Goal: Task Accomplishment & Management: Complete application form

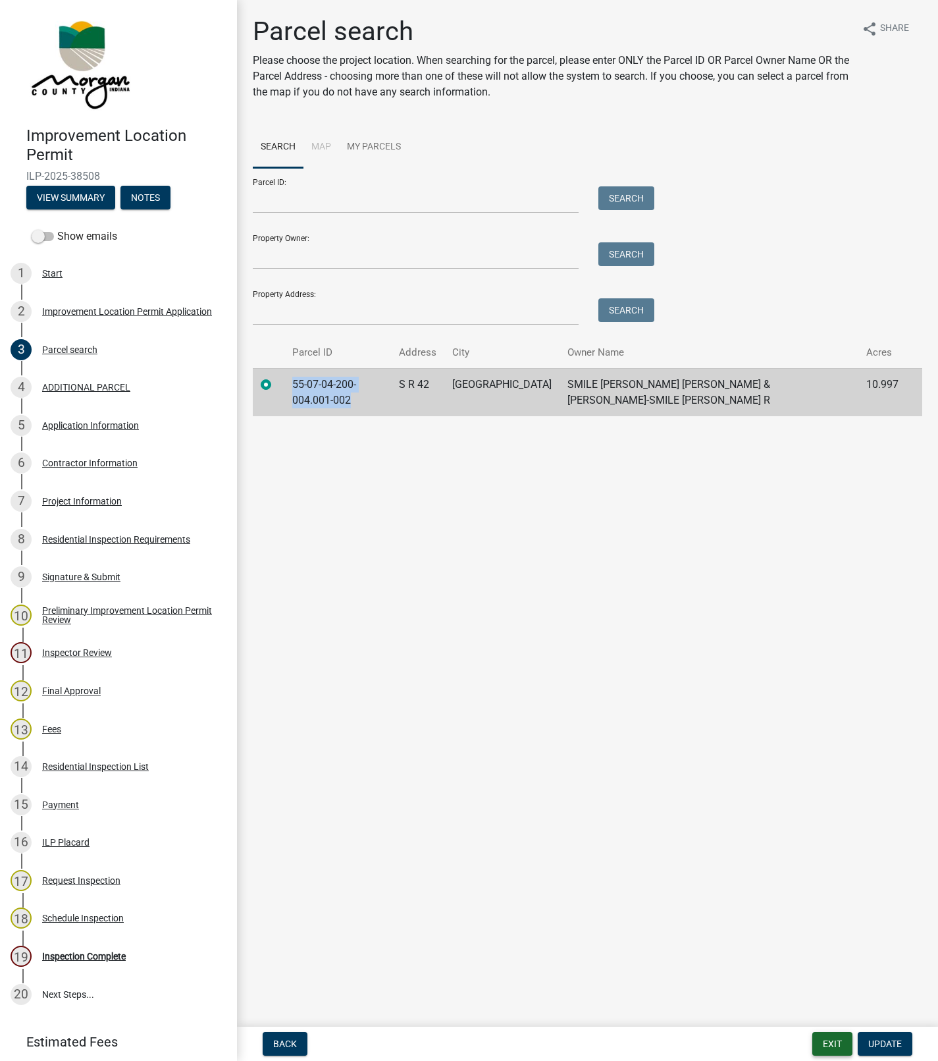
click at [830, 1041] on button "Exit" at bounding box center [833, 1044] width 40 height 24
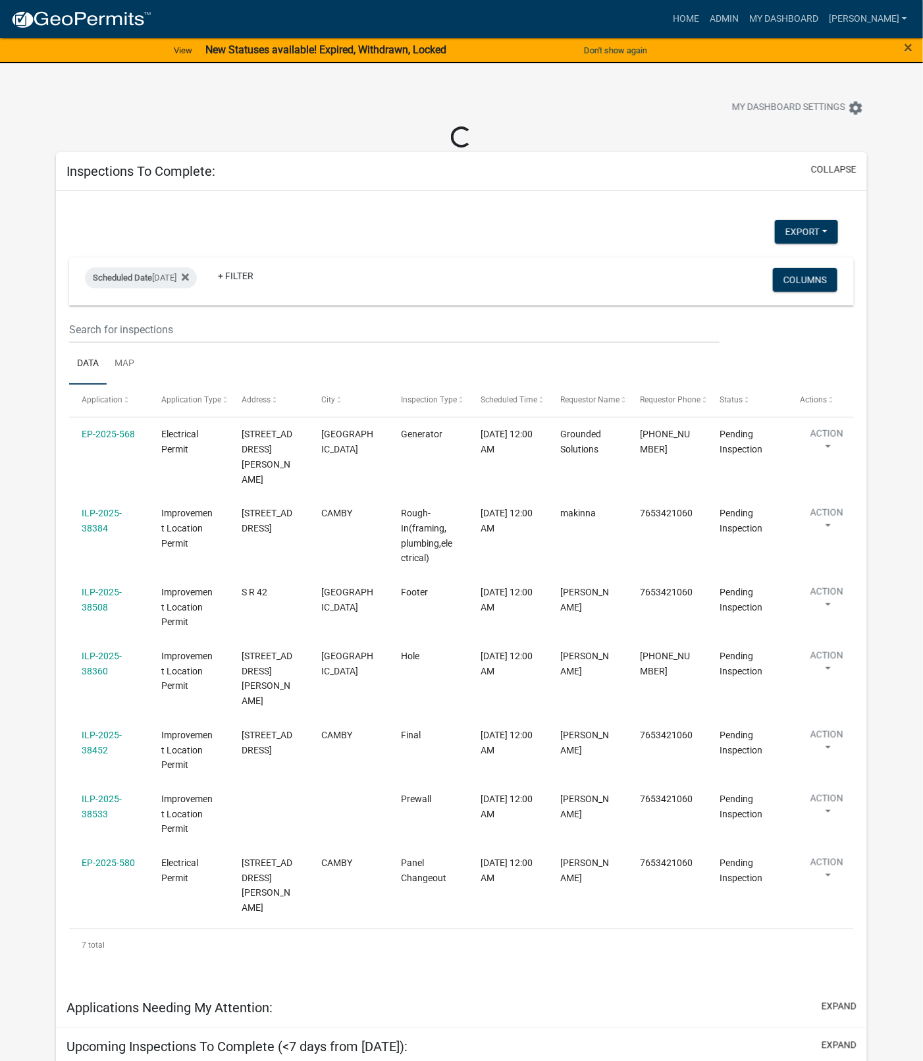
select select "1: 25"
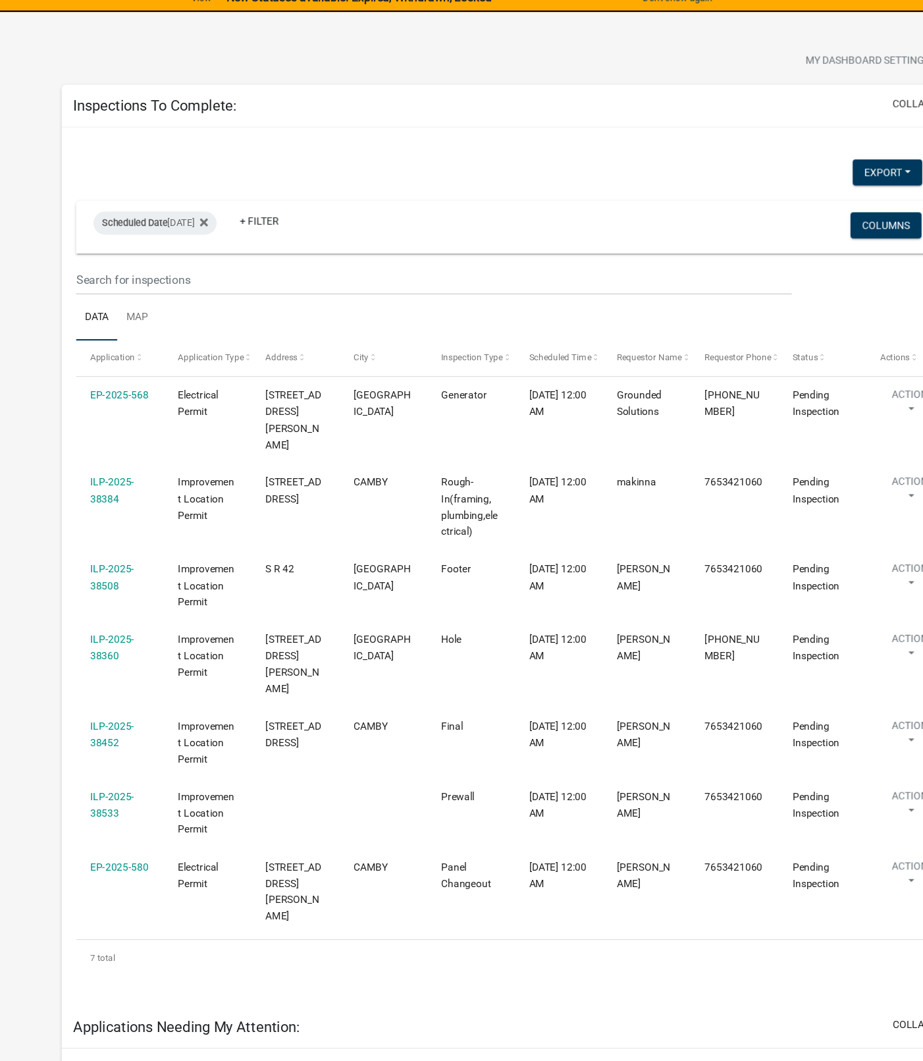
click at [97, 628] on link "ILP-2025-38360" at bounding box center [102, 641] width 40 height 26
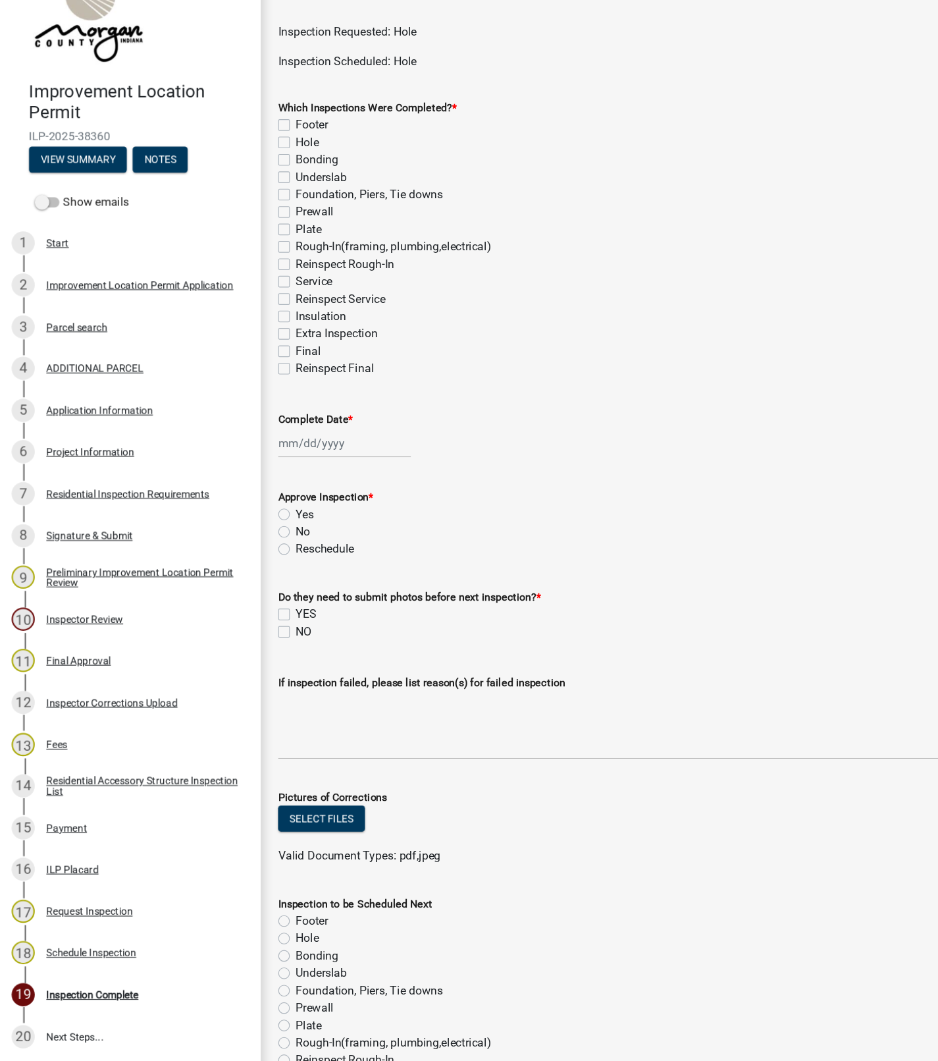
click at [38, 461] on div "6 Project Information" at bounding box center [113, 462] width 205 height 21
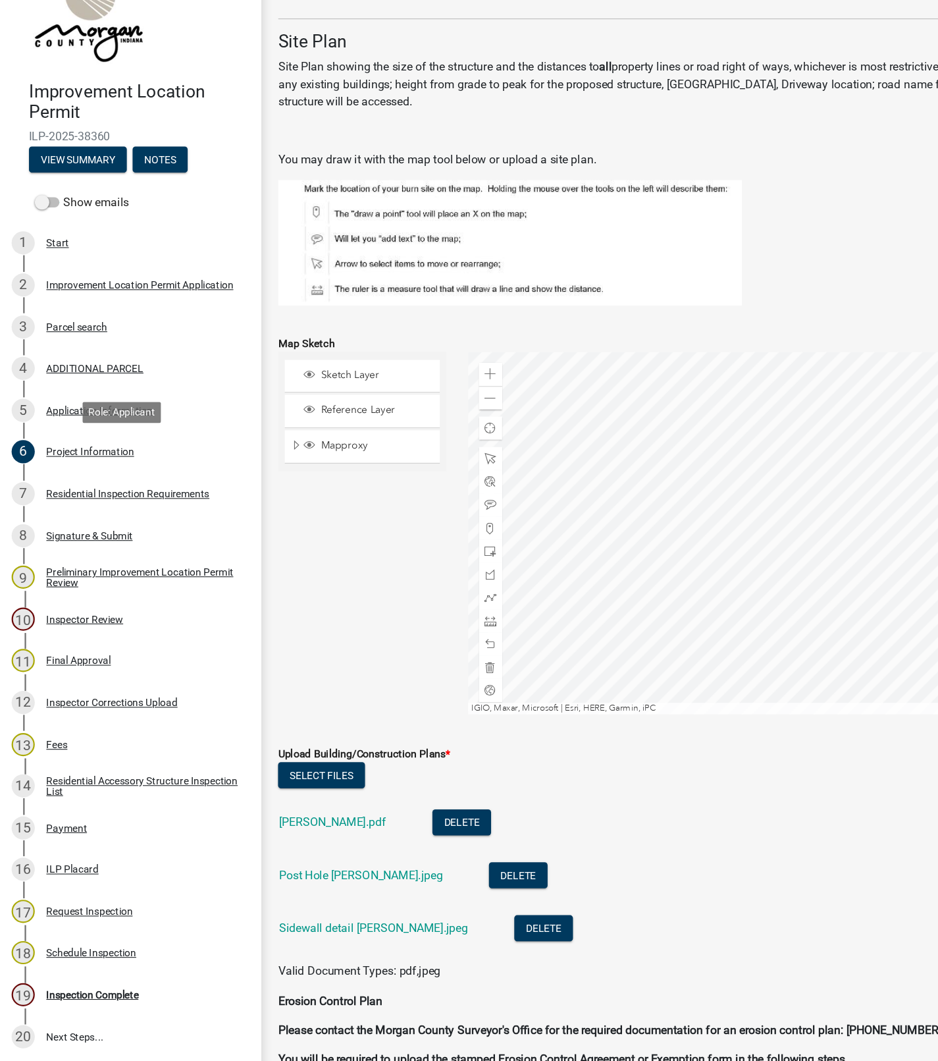
scroll to position [2105, 0]
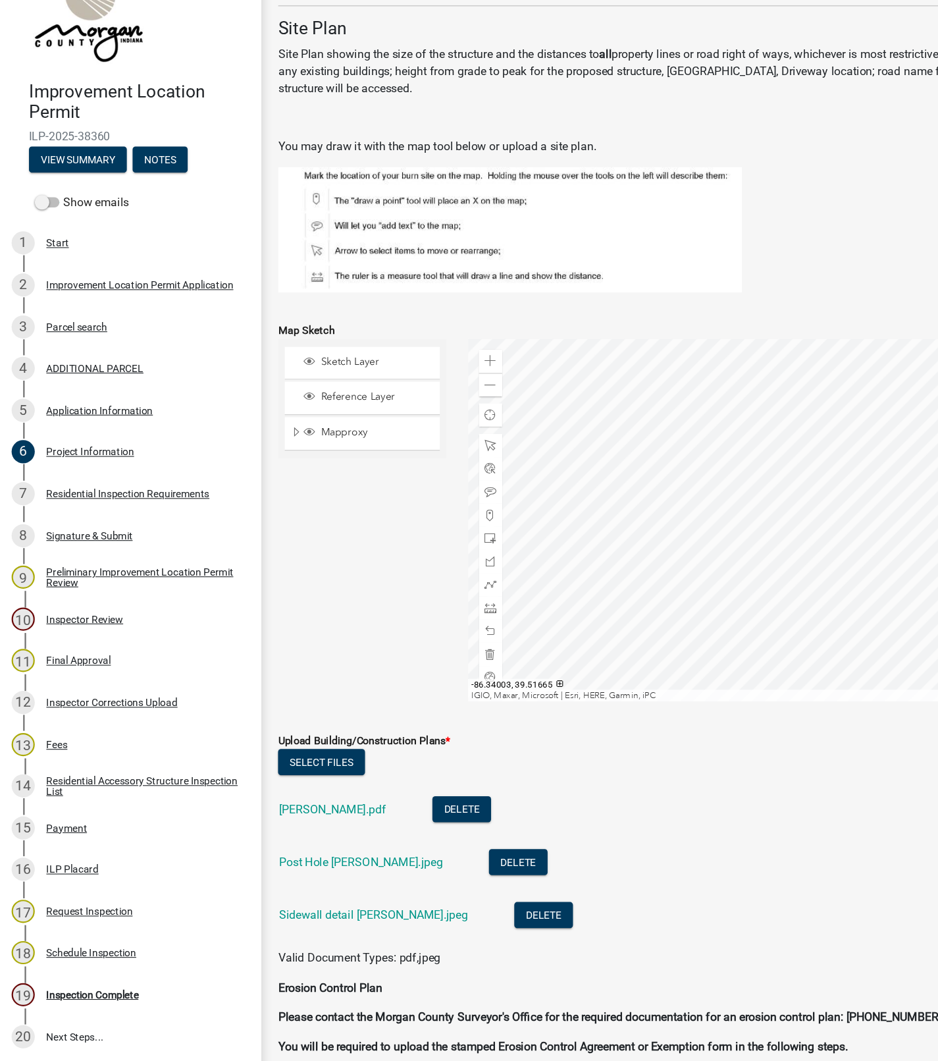
click at [172, 454] on div "6 Project Information" at bounding box center [113, 462] width 205 height 21
click at [64, 348] on div "Parcel search" at bounding box center [69, 349] width 55 height 9
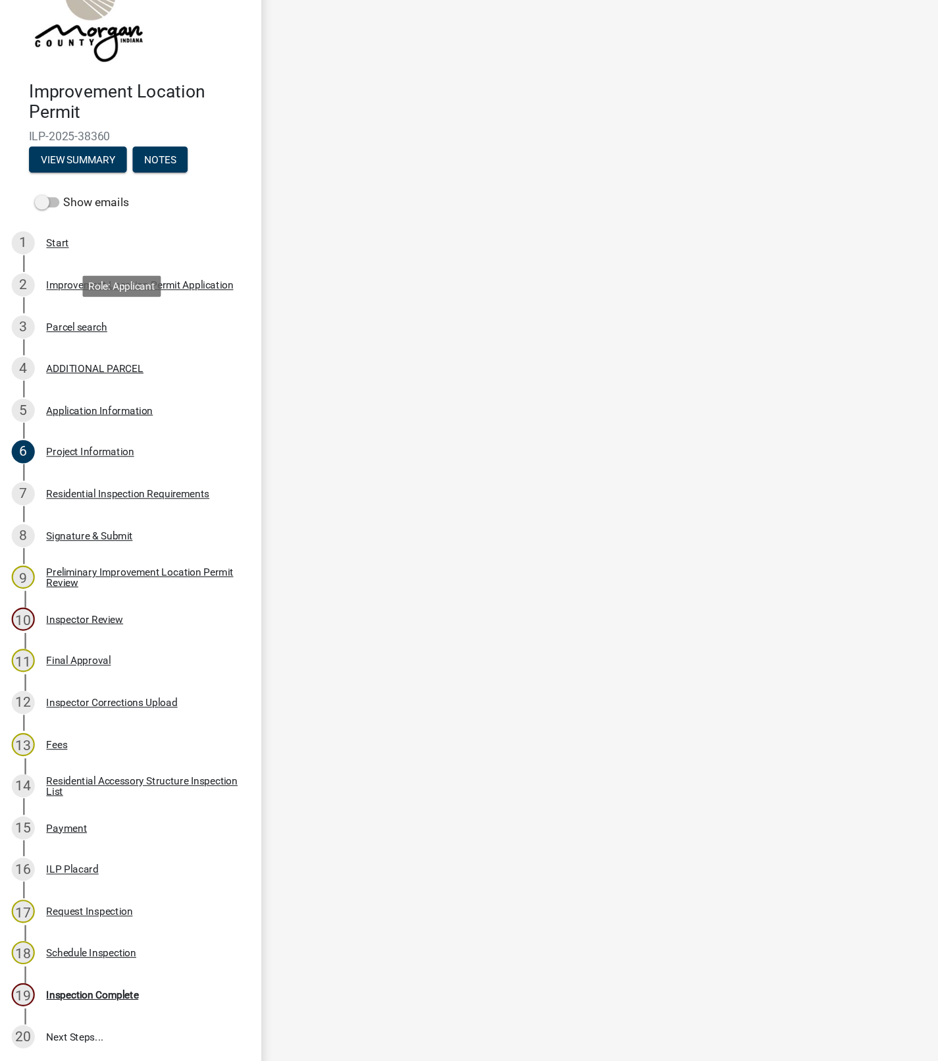
scroll to position [0, 0]
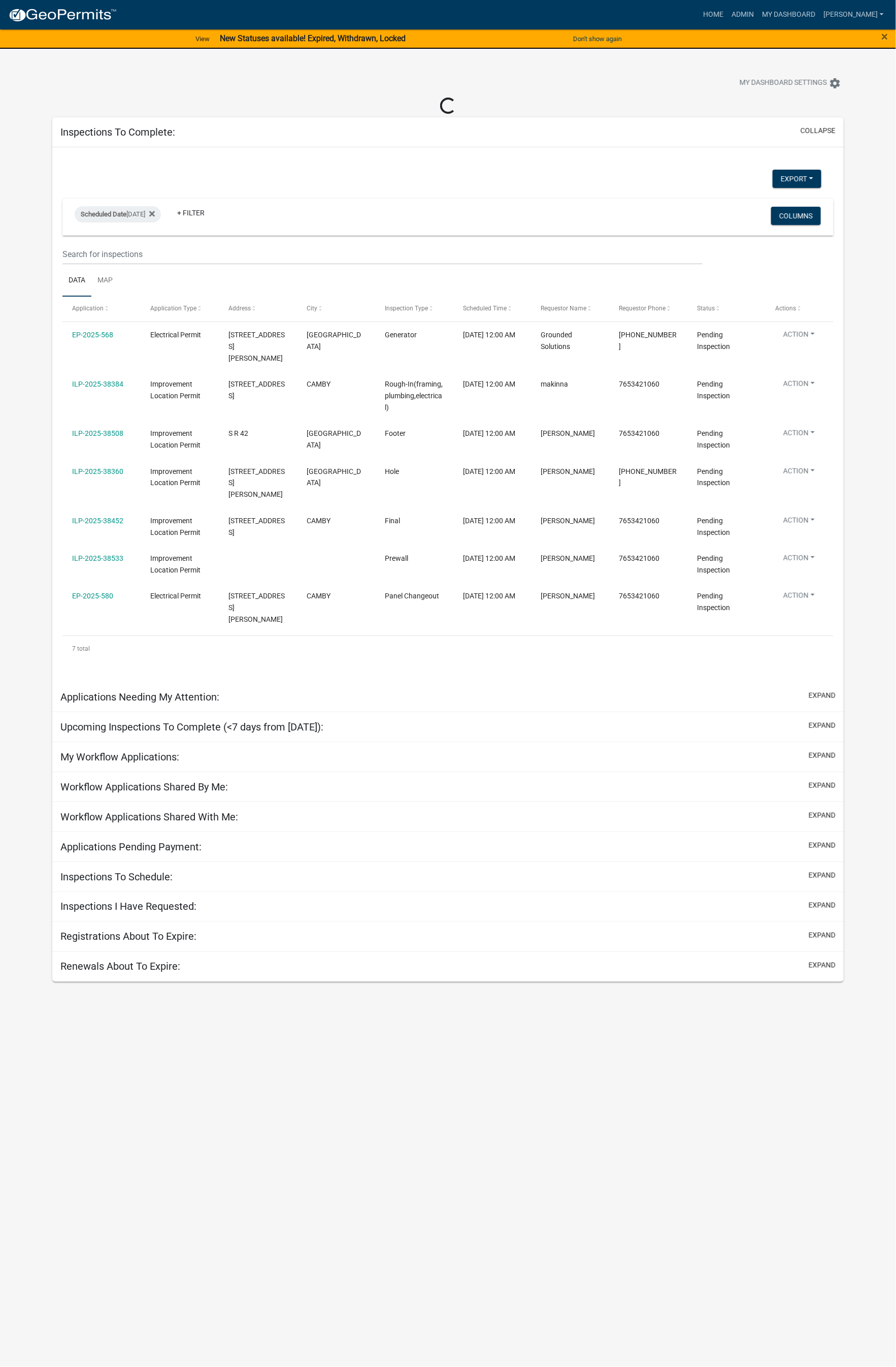
select select "1: 25"
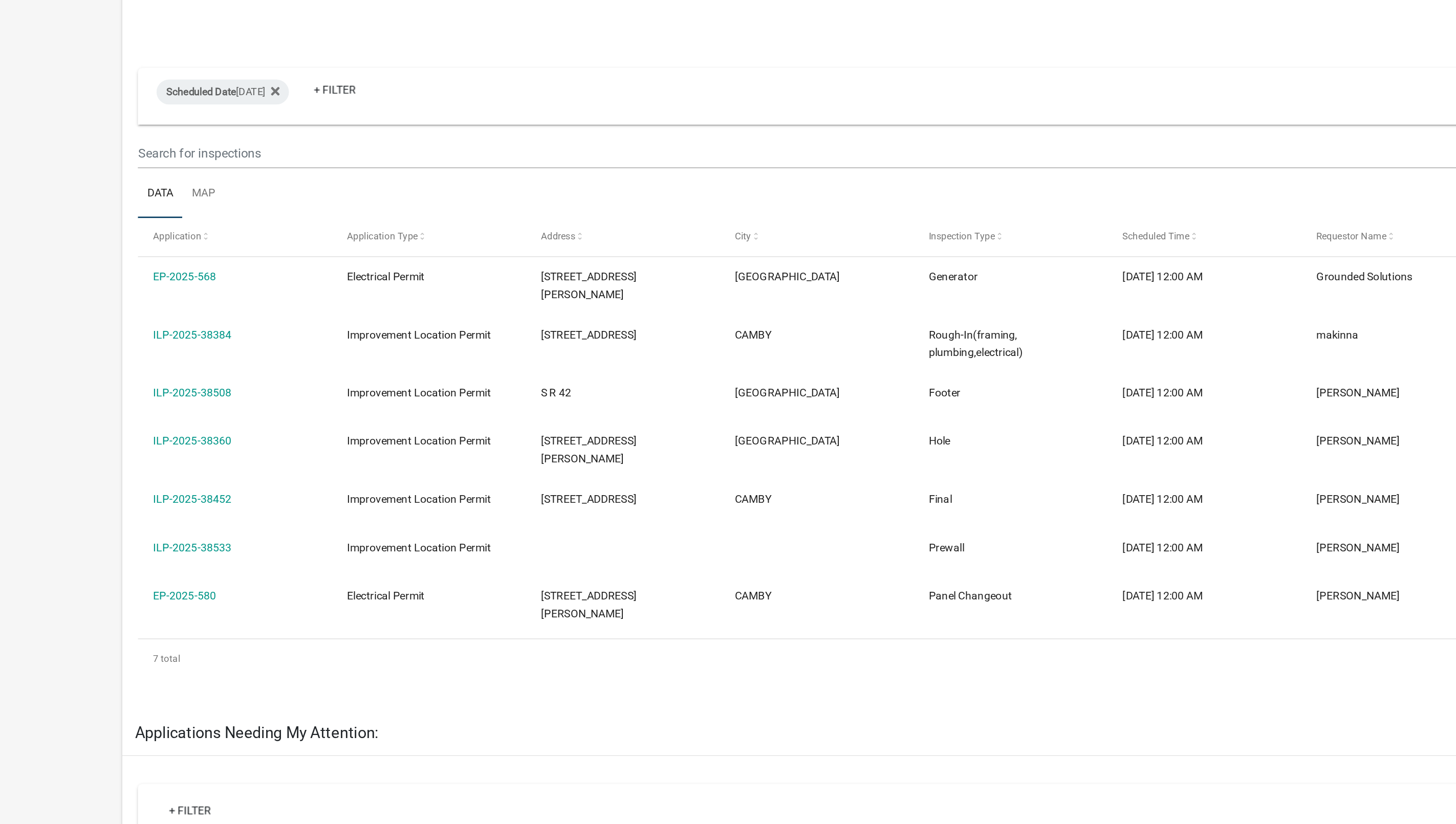
click at [130, 423] on link "ILP-2025-38360" at bounding box center [126, 427] width 52 height 9
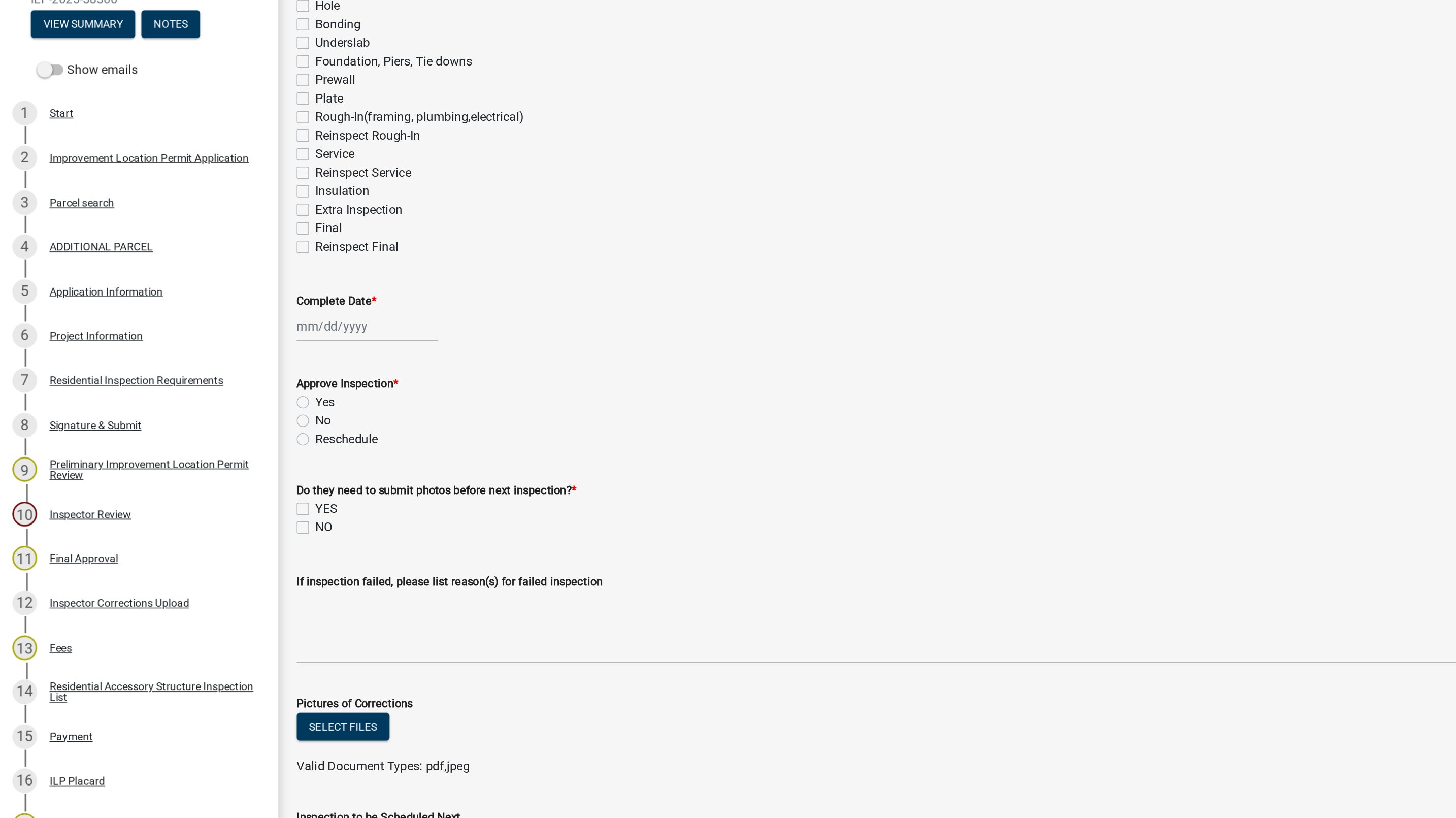
click at [75, 357] on div "Project Information" at bounding box center [63, 356] width 62 height 7
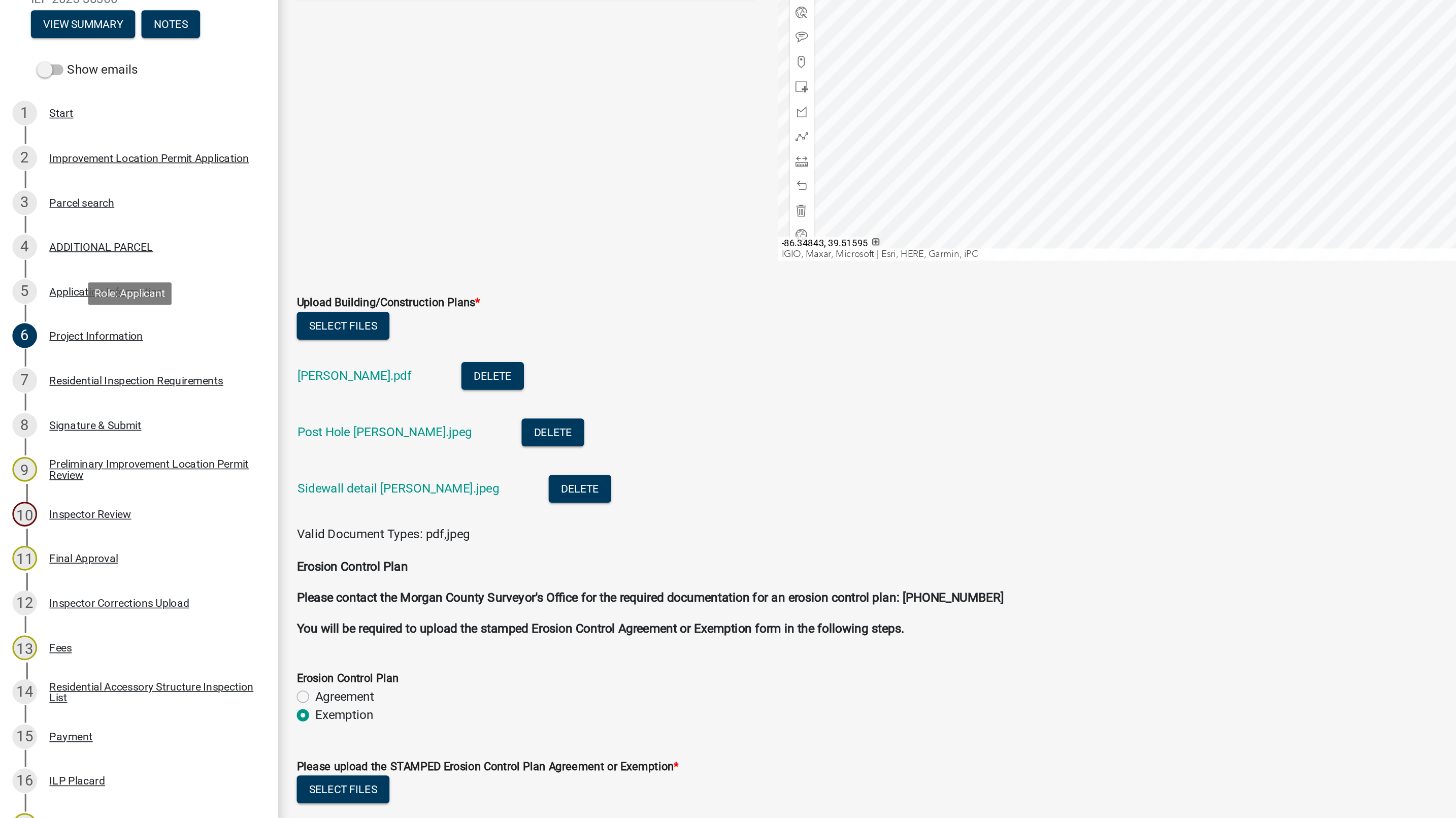
scroll to position [1830, 0]
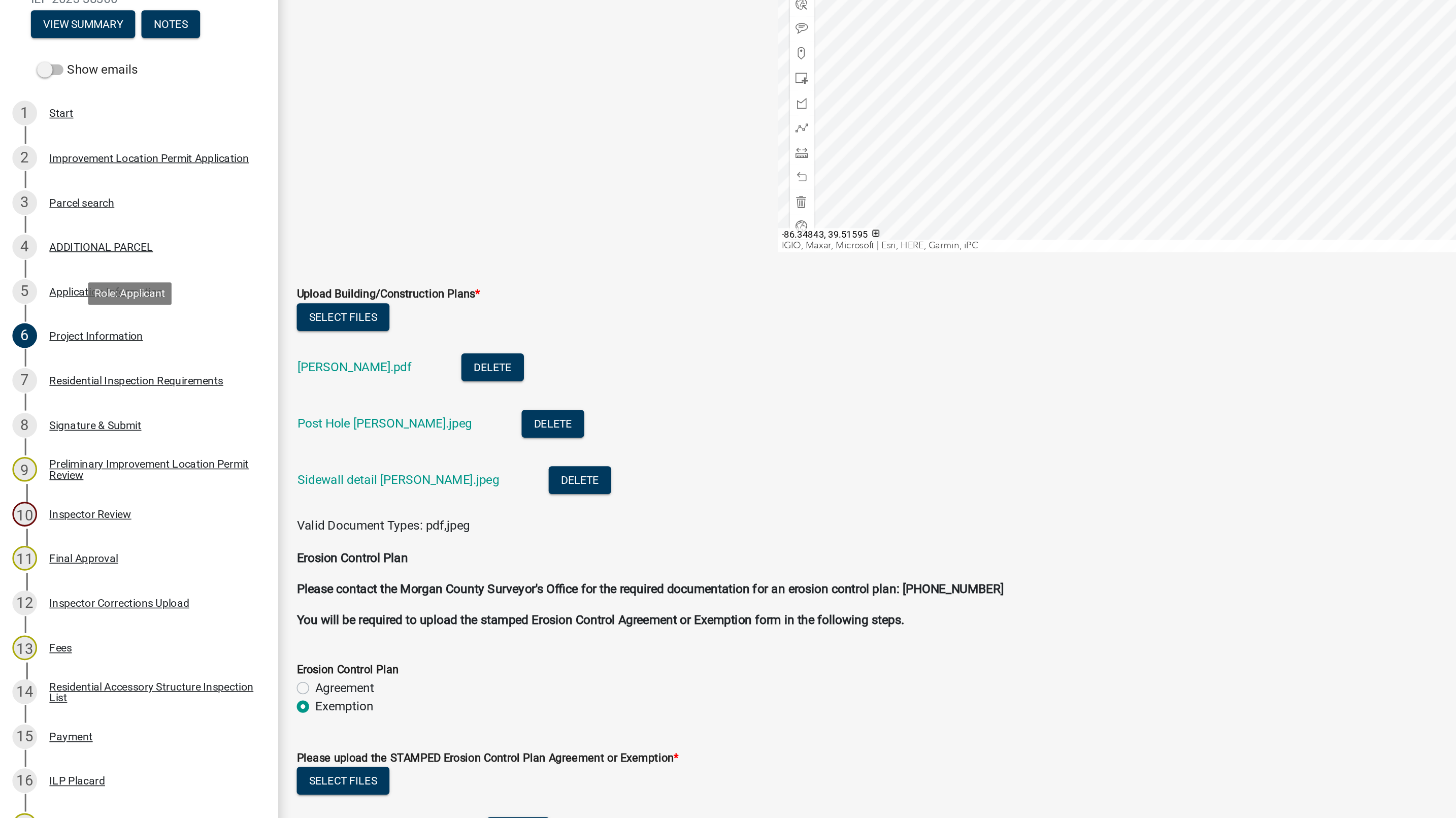
click at [247, 412] on link "Post Hole [PERSON_NAME].jpeg" at bounding box center [253, 414] width 115 height 10
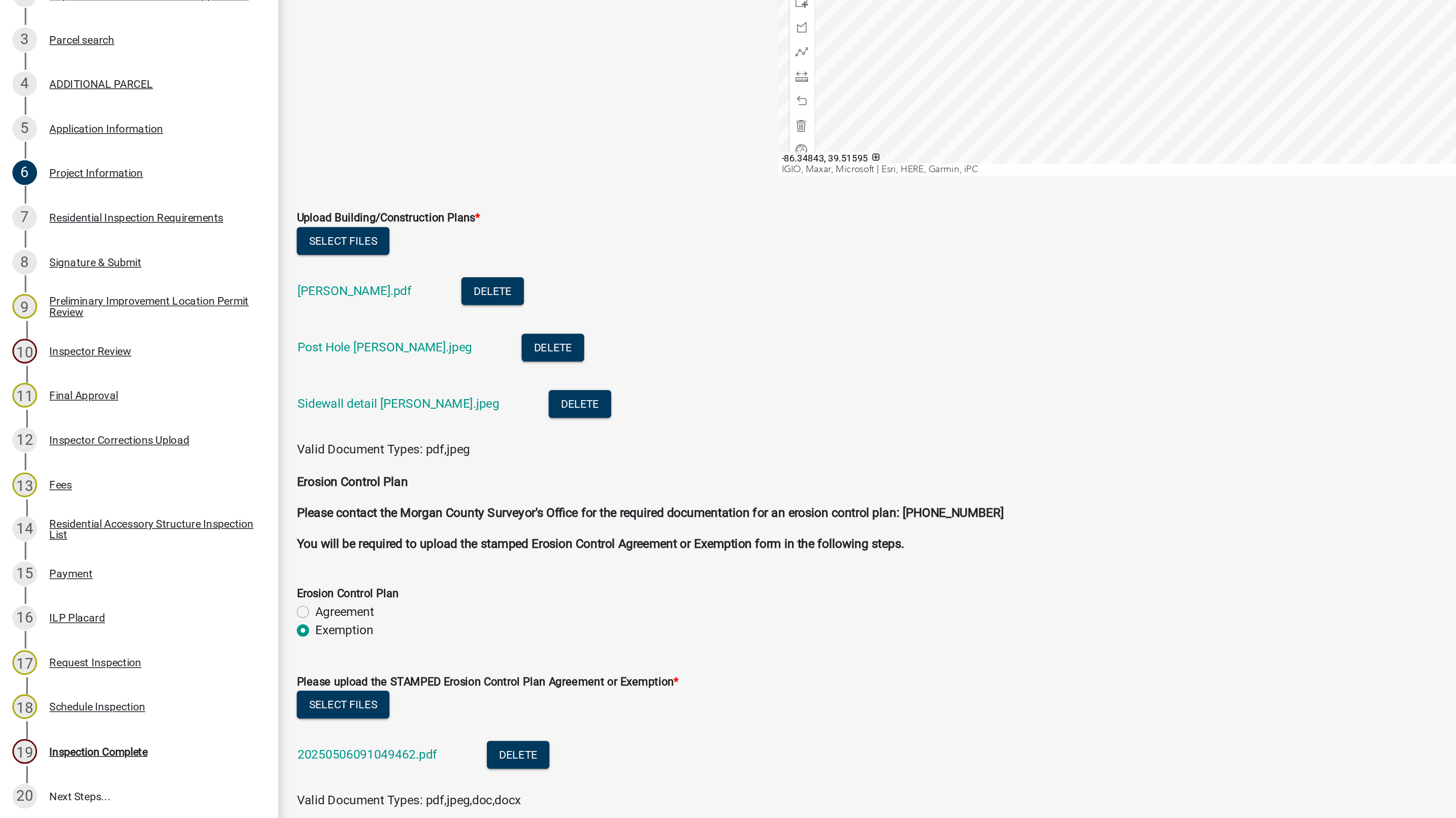
click at [101, 668] on link "19 Inspection Complete" at bounding box center [91, 680] width 183 height 29
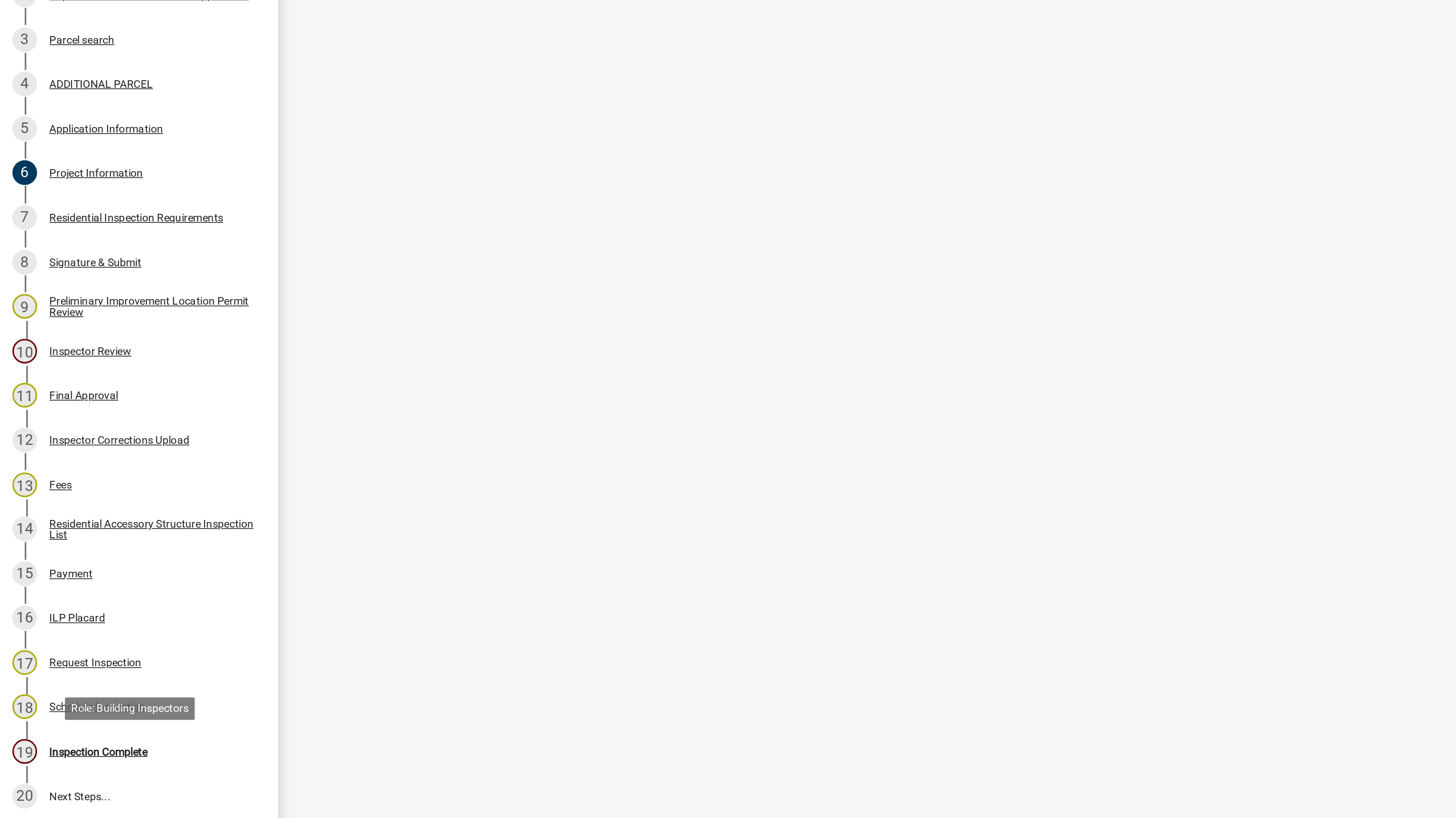
scroll to position [0, 0]
click at [87, 679] on div "Inspection Complete" at bounding box center [65, 680] width 65 height 7
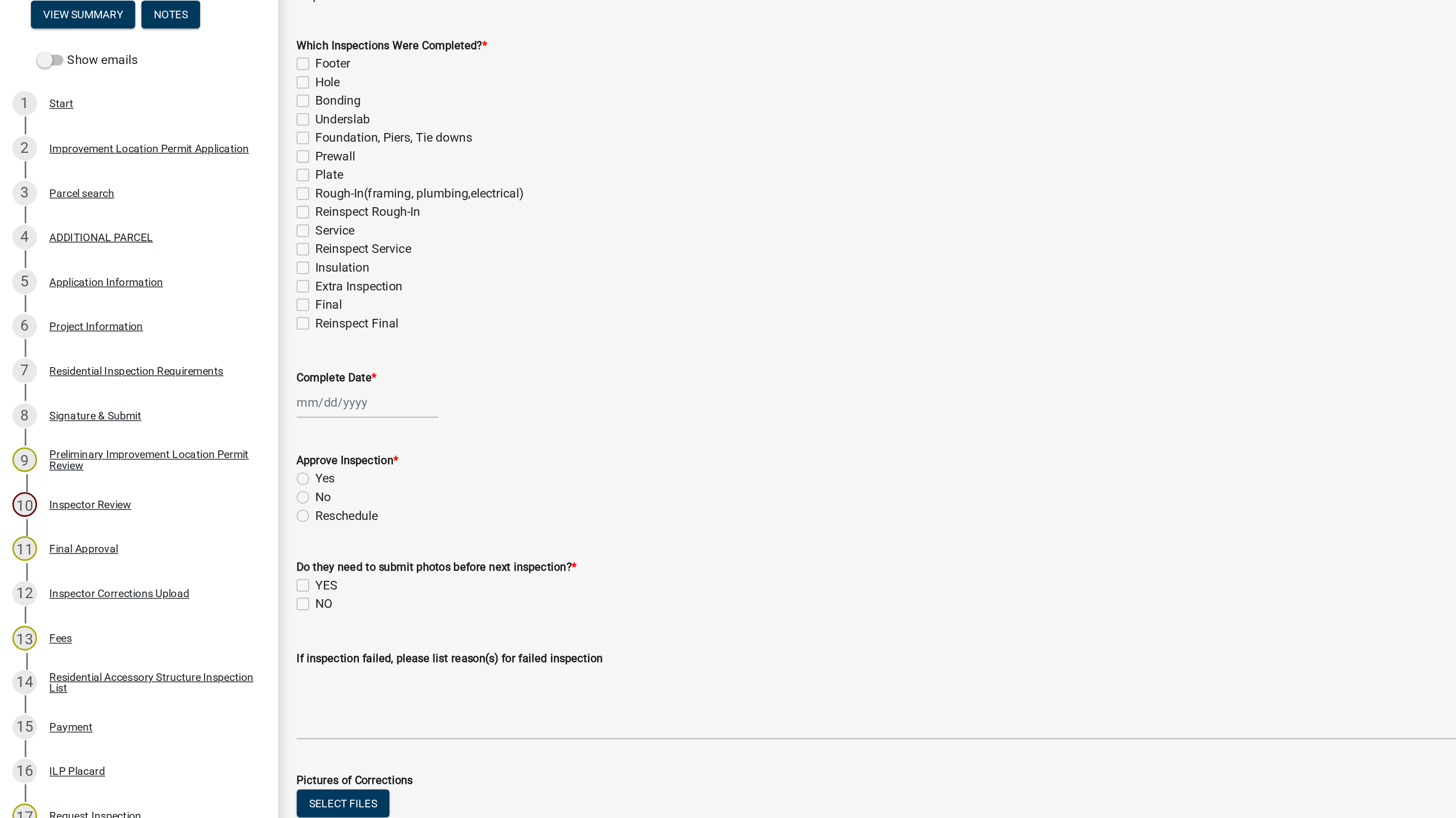
click at [207, 140] on label "Hole" at bounding box center [215, 140] width 16 height 12
click at [207, 140] on input "Hole" at bounding box center [210, 137] width 7 height 7
checkbox input "true"
checkbox input "false"
checkbox input "true"
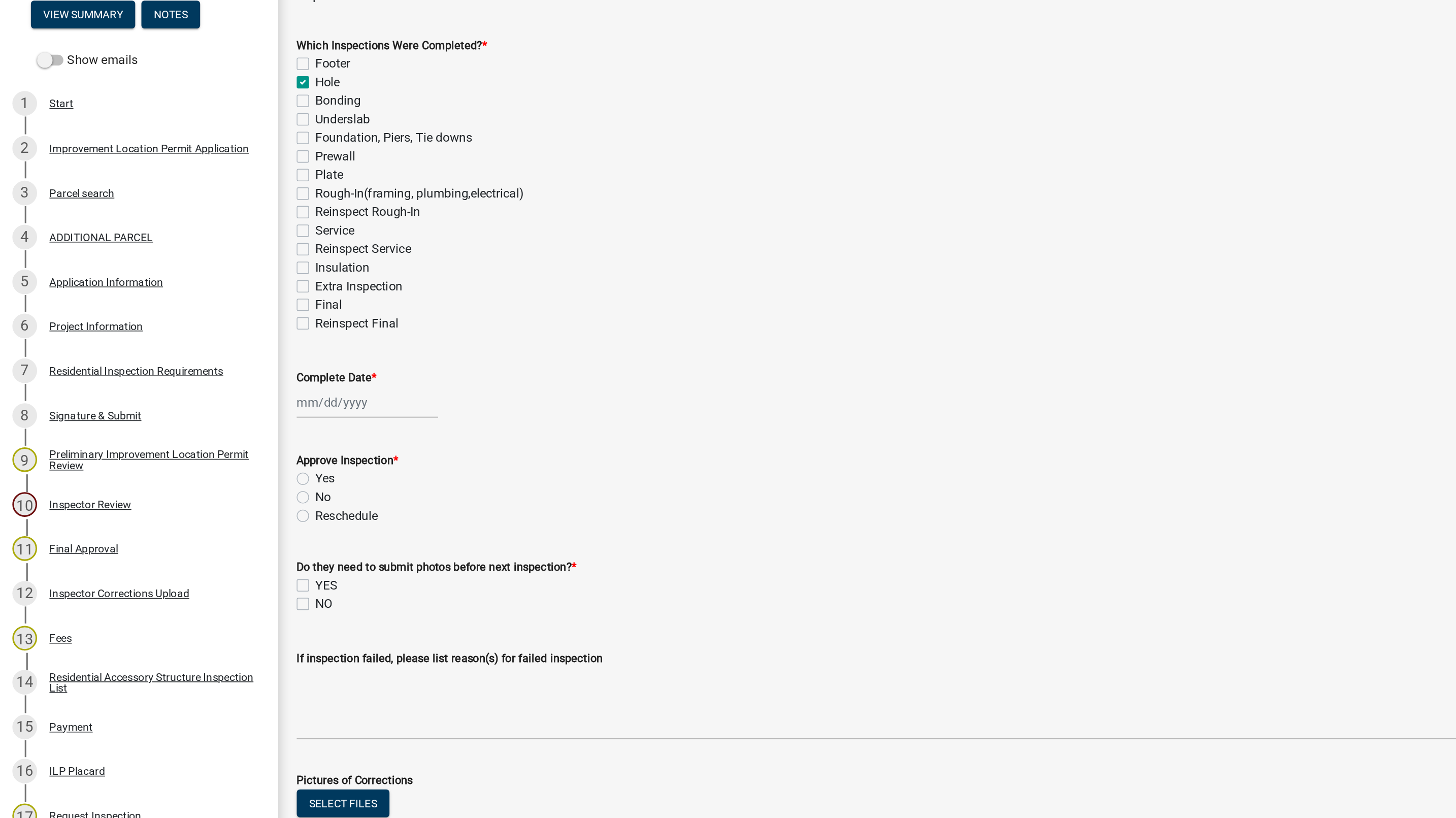
checkbox input "false"
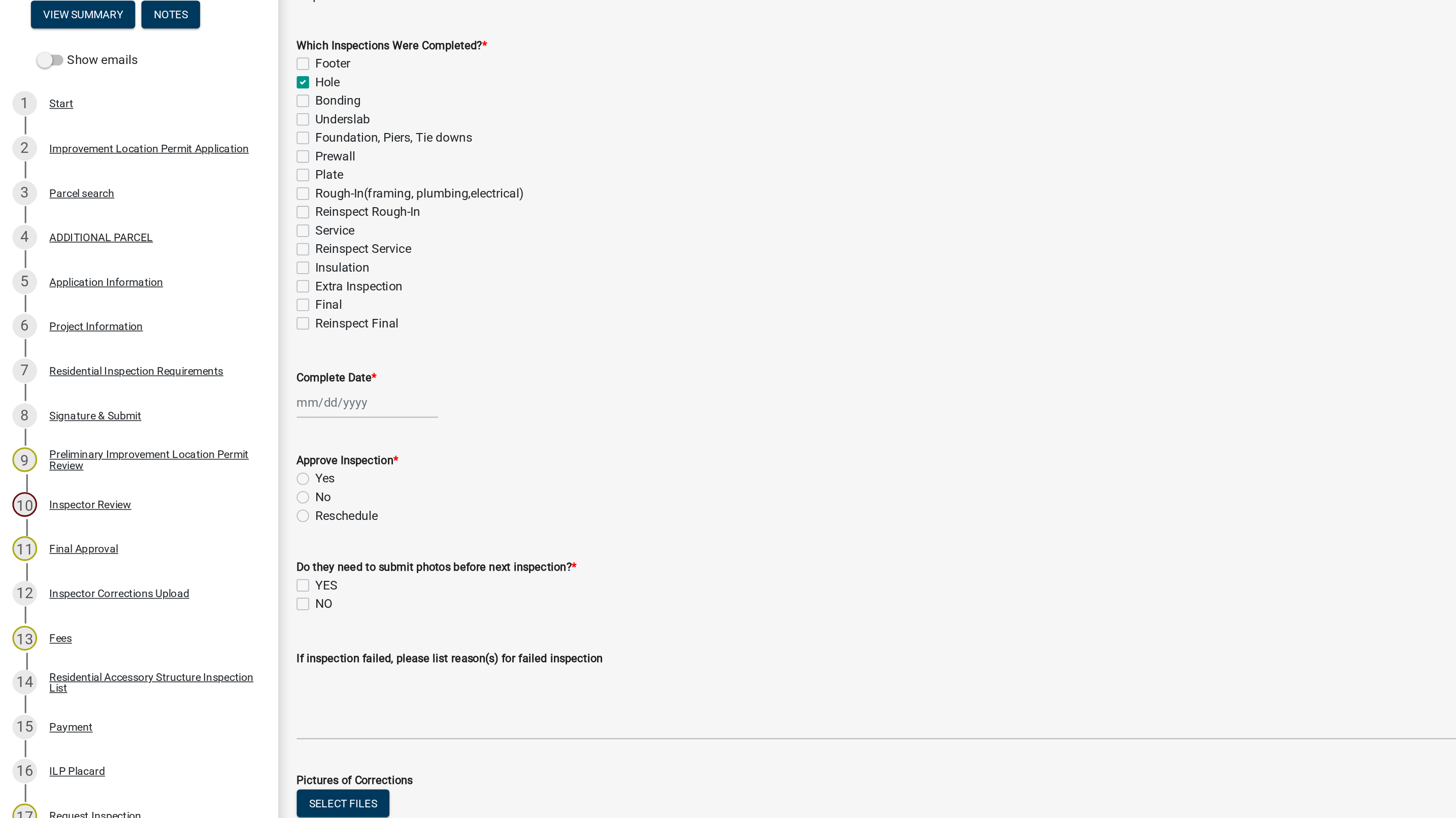
checkbox input "false"
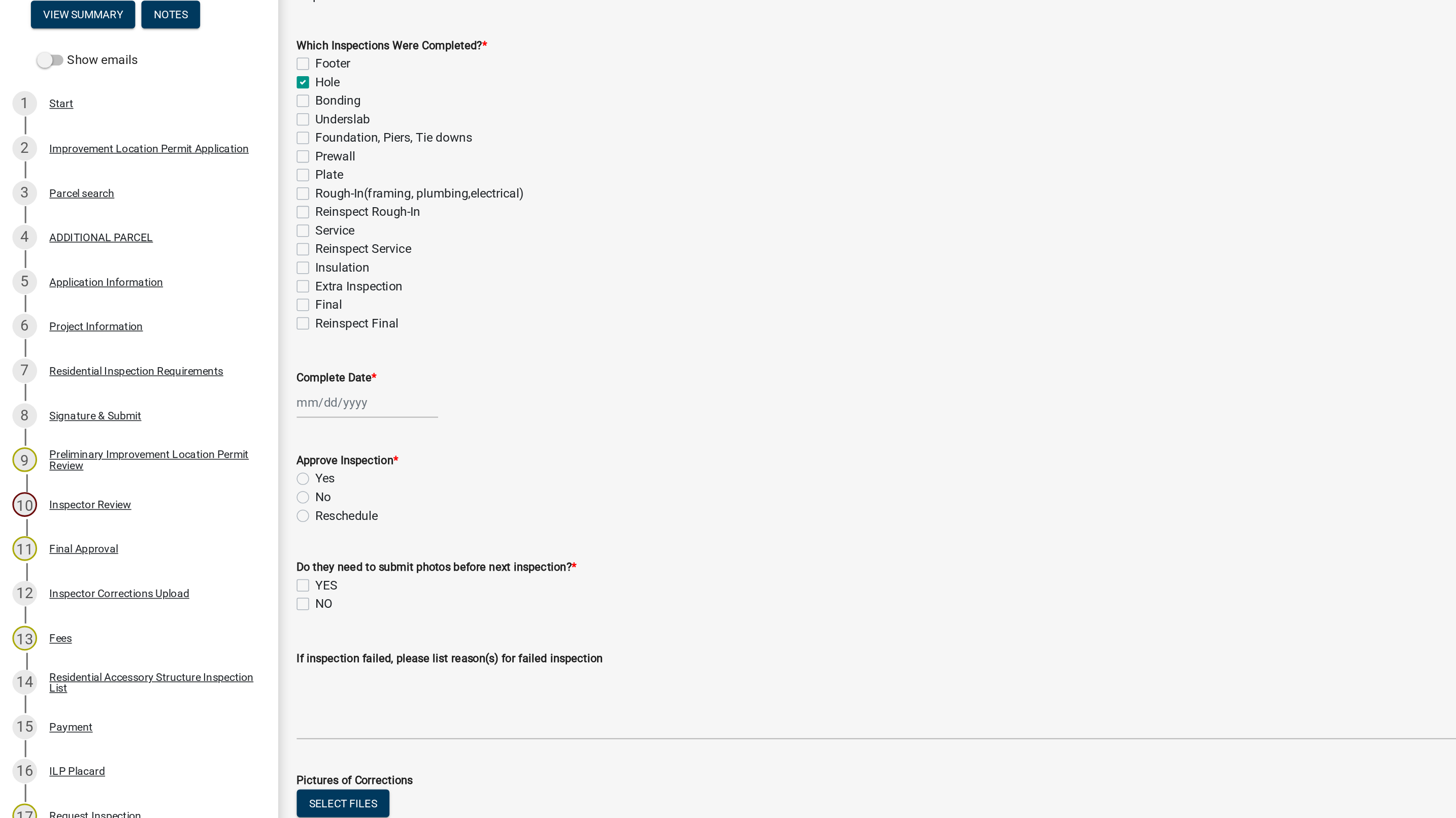
checkbox input "false"
click at [227, 348] on div at bounding box center [241, 350] width 93 height 21
select select "8"
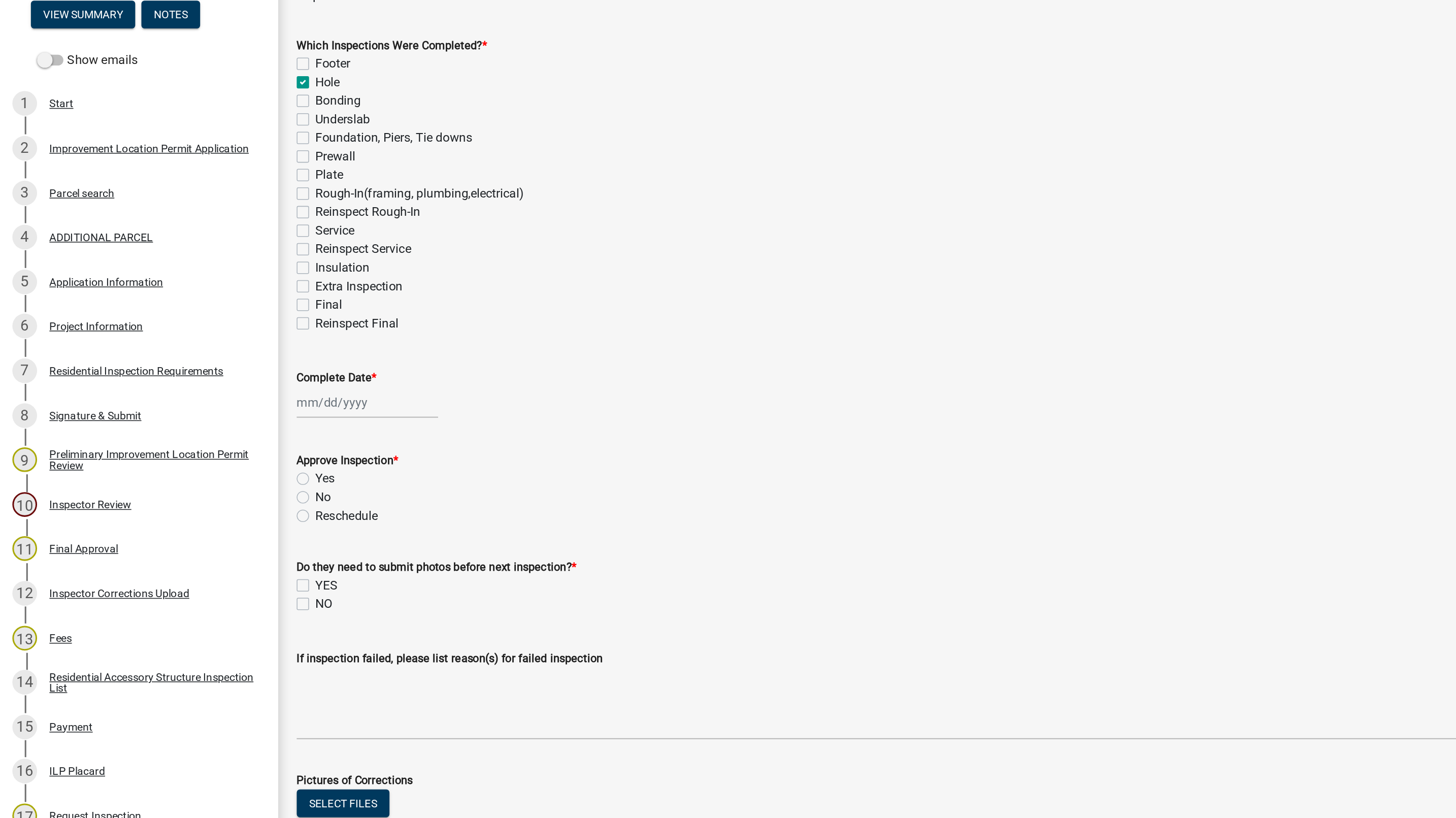
select select "2025"
click at [257, 449] on div "21" at bounding box center [254, 453] width 16 height 16
type input "08/21/2025"
click at [207, 399] on label "Yes" at bounding box center [214, 401] width 12 height 12
click at [207, 399] on input "Yes" at bounding box center [210, 398] width 7 height 7
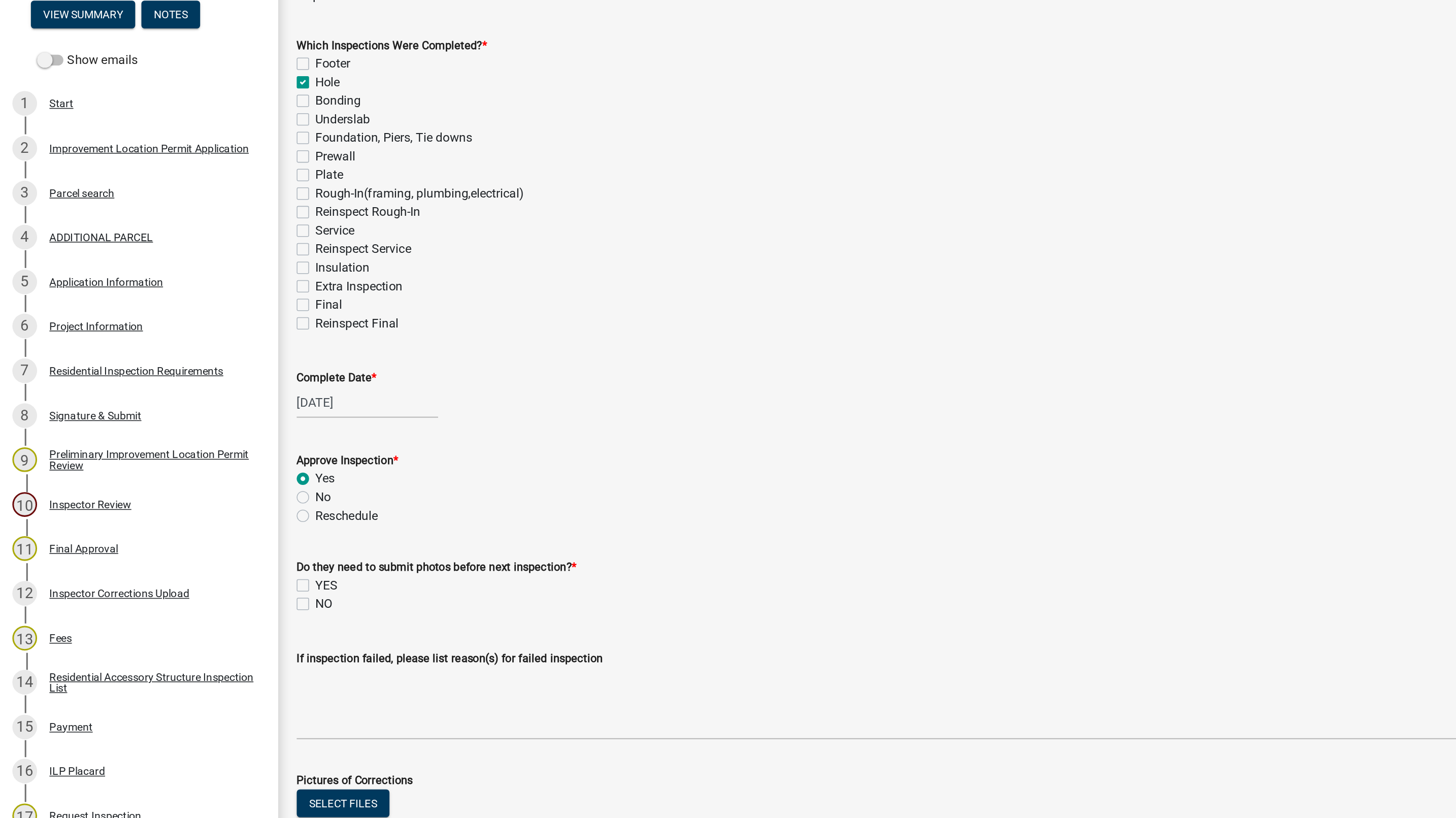
radio input "true"
click at [210, 482] on label "NO" at bounding box center [213, 483] width 11 height 12
click at [210, 482] on input "NO" at bounding box center [210, 480] width 7 height 7
checkbox input "true"
checkbox input "false"
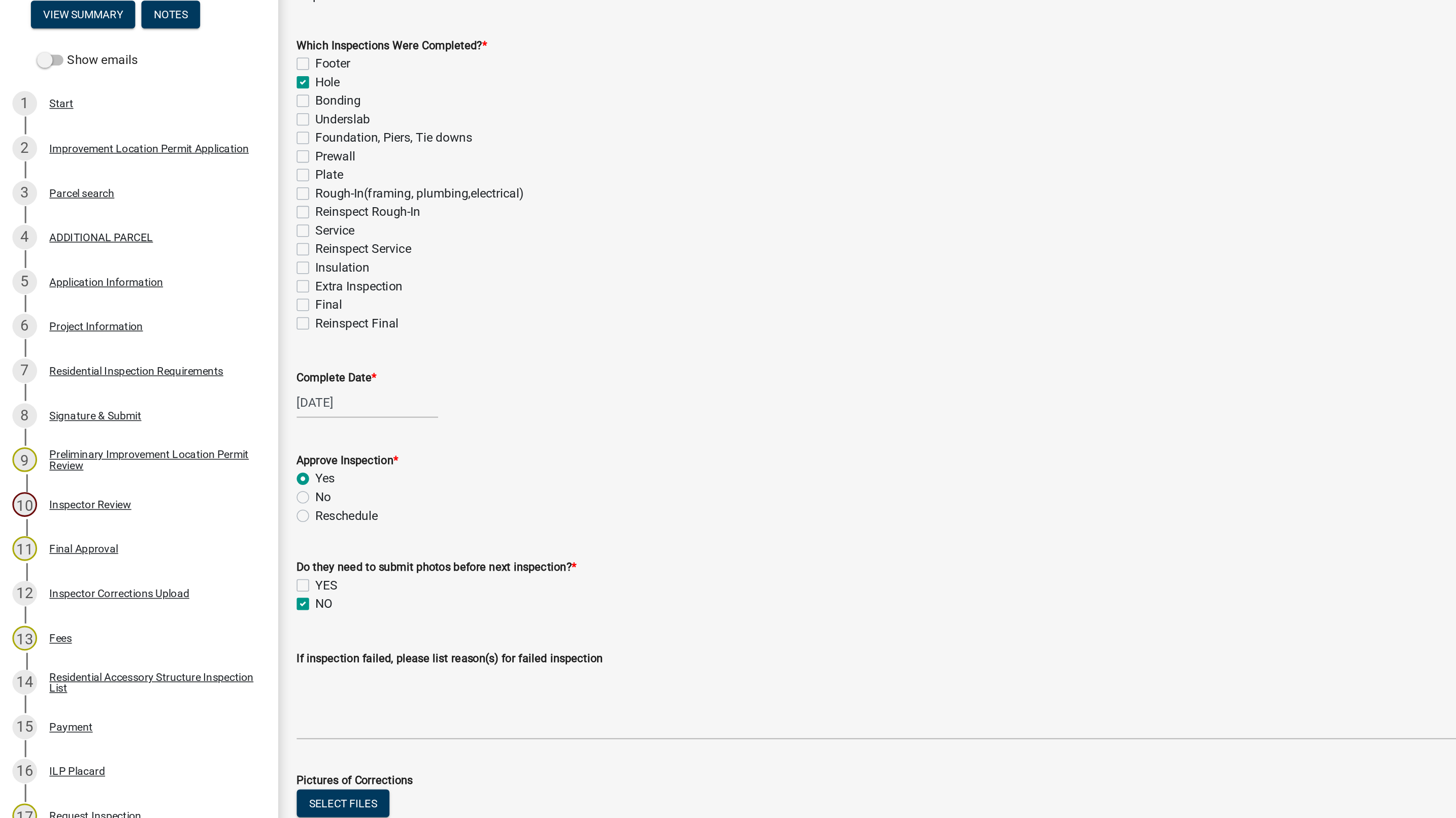
checkbox input "true"
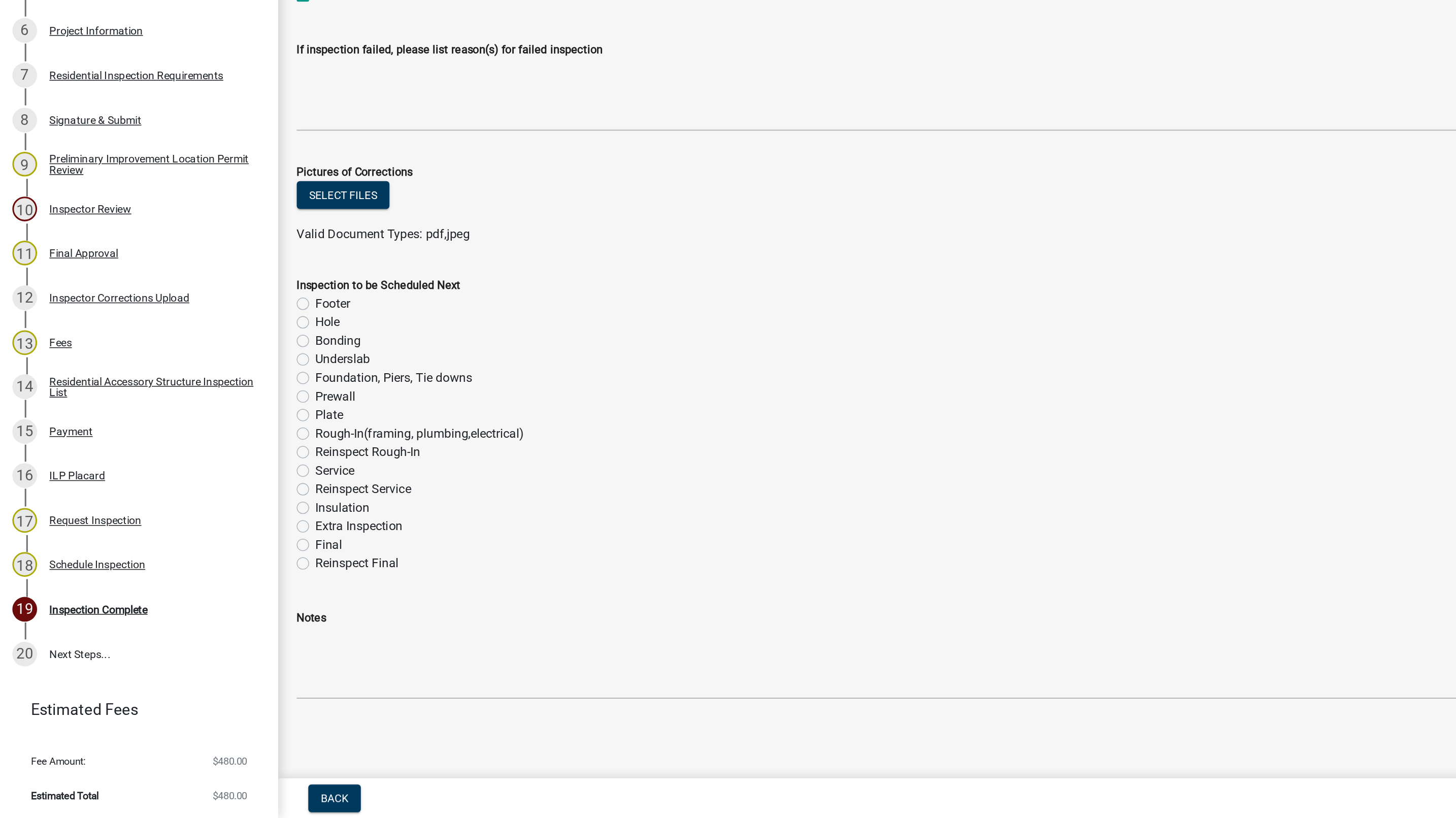
click at [207, 567] on label "Rough-In(framing, plumbing,electrical)" at bounding box center [276, 565] width 137 height 12
click at [207, 566] on input "Rough-In(framing, plumbing,electrical)" at bounding box center [210, 562] width 7 height 7
radio input "true"
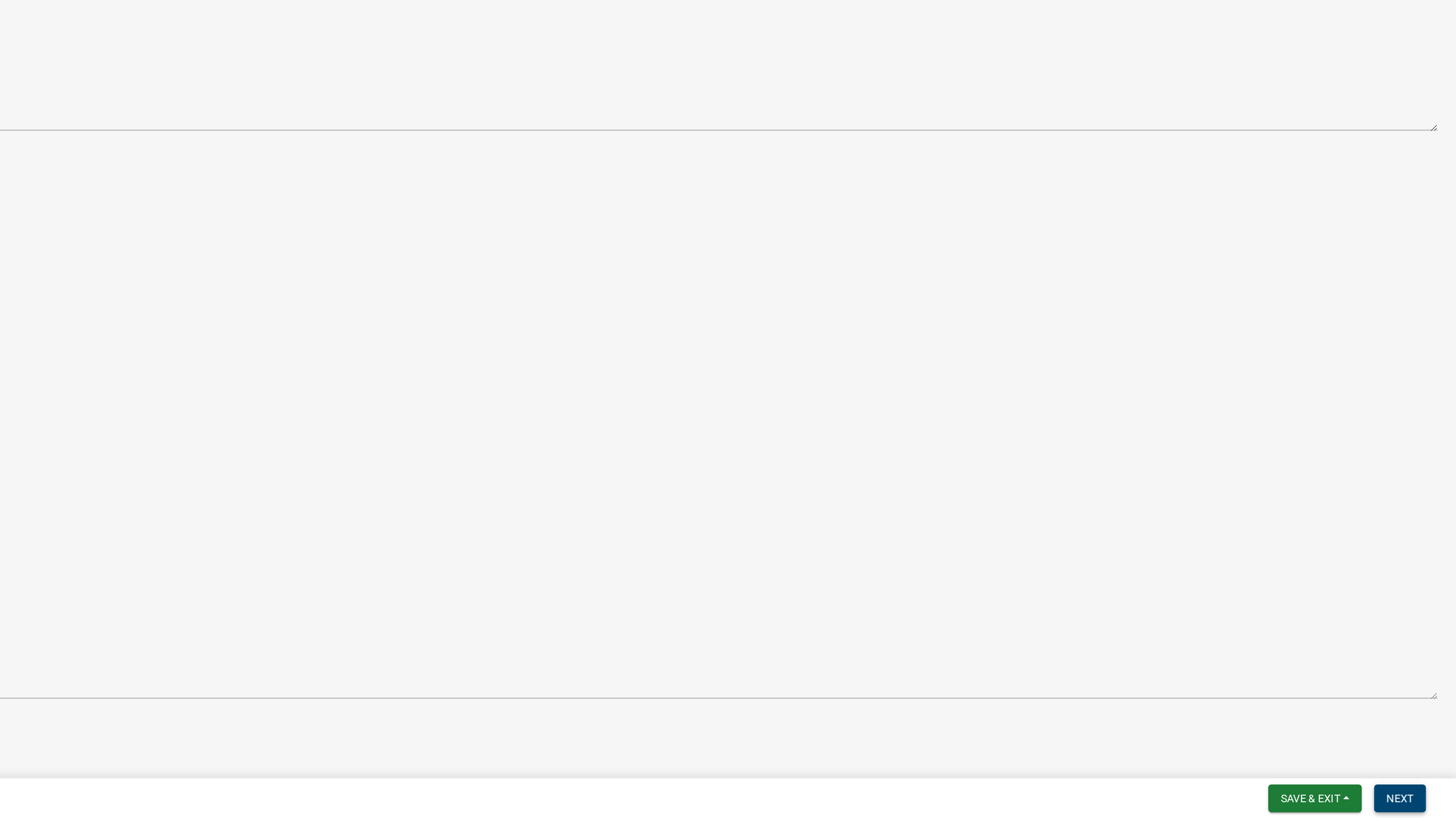
click at [1411, 797] on button "Next" at bounding box center [1419, 805] width 34 height 19
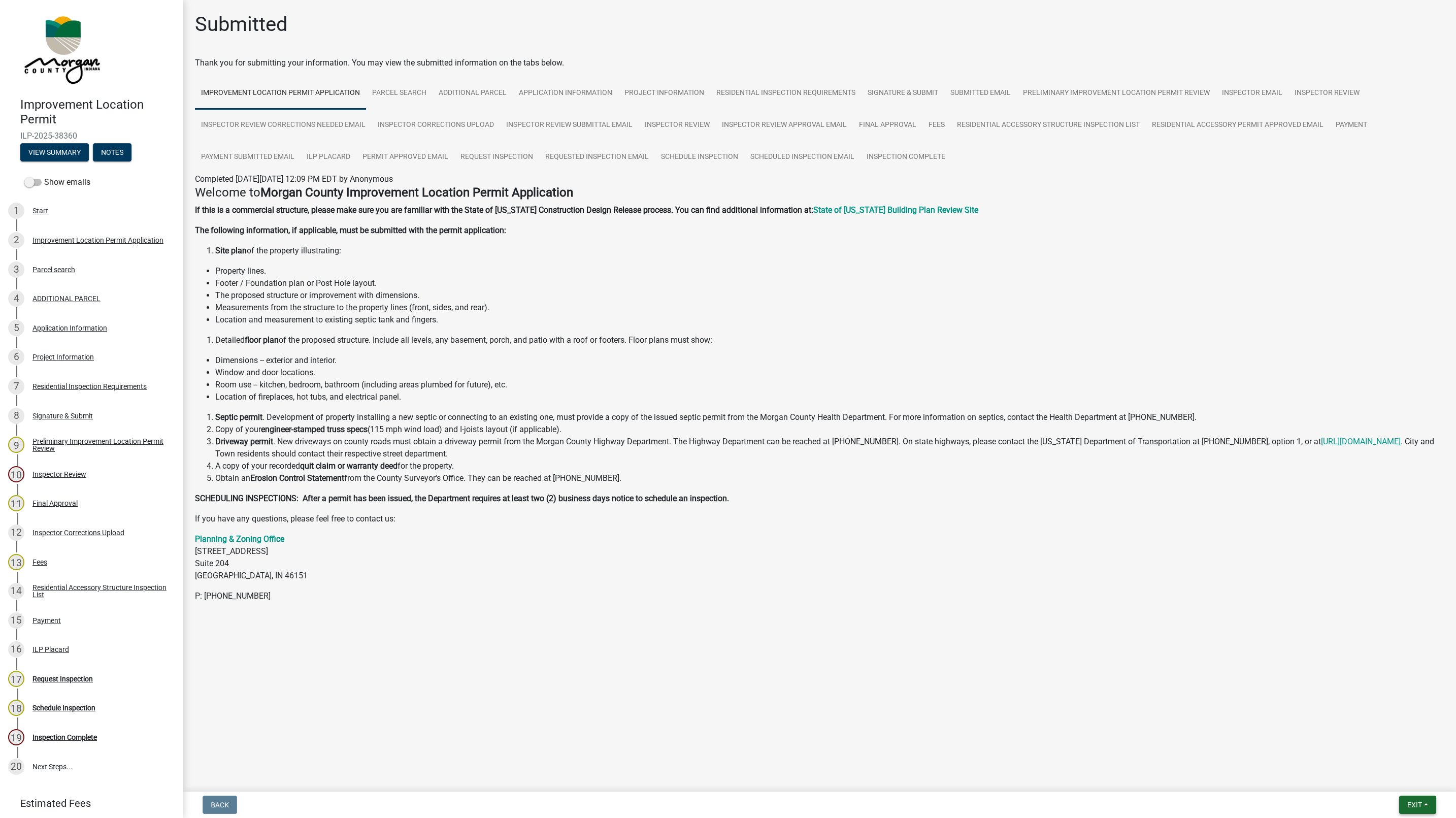
click at [1409, 809] on button "Exit" at bounding box center [1417, 805] width 37 height 19
click at [1394, 765] on button "Save" at bounding box center [1395, 755] width 81 height 25
click at [1425, 786] on main "Submitted Thank you for submitting your information. You may view the submitted…" at bounding box center [819, 393] width 1273 height 787
click at [1414, 804] on span "Exit" at bounding box center [1414, 805] width 15 height 8
click at [1394, 777] on button "Save & Exit" at bounding box center [1395, 779] width 81 height 25
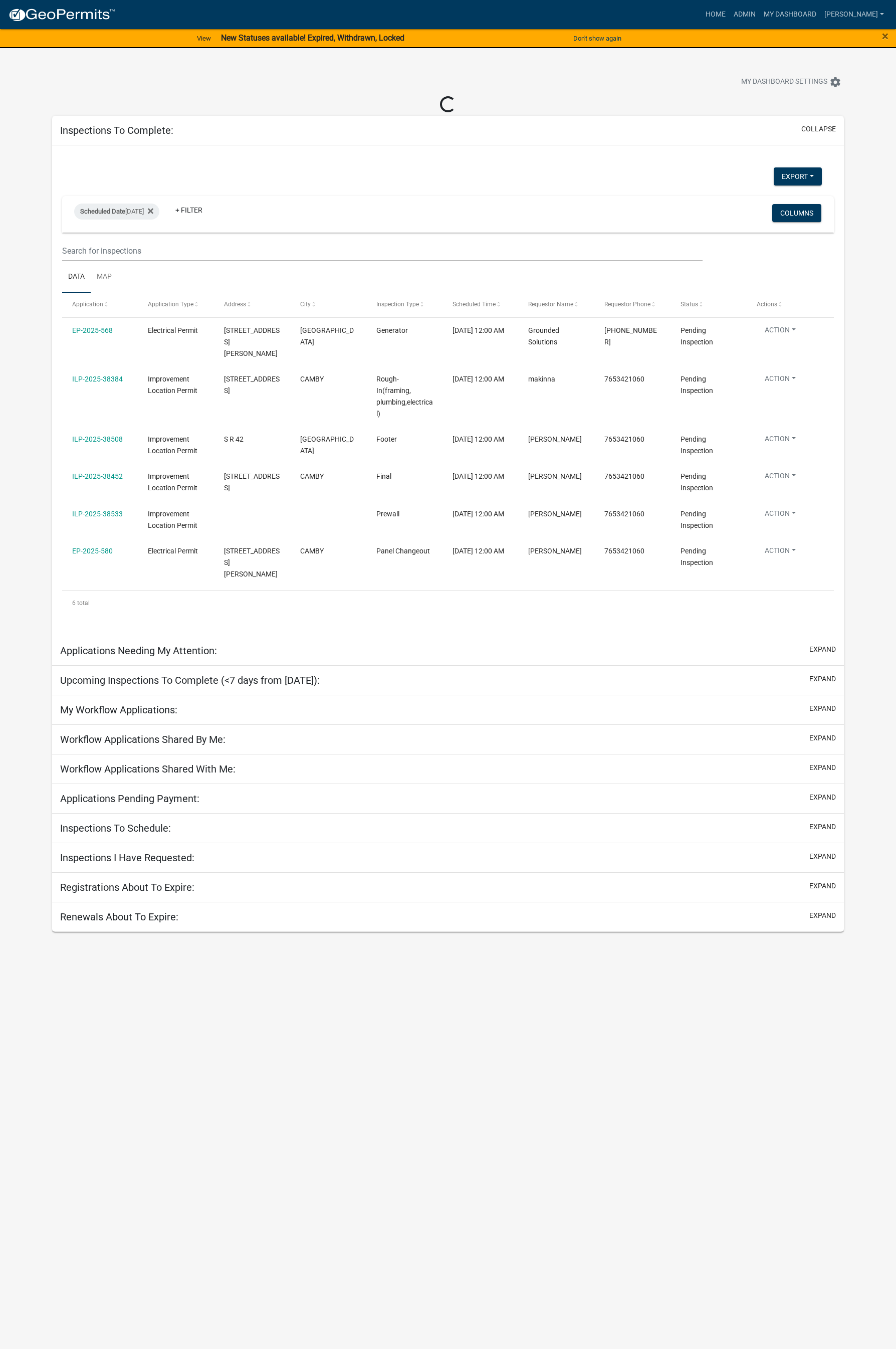
select select "1: 25"
